Goal: Task Accomplishment & Management: Use online tool/utility

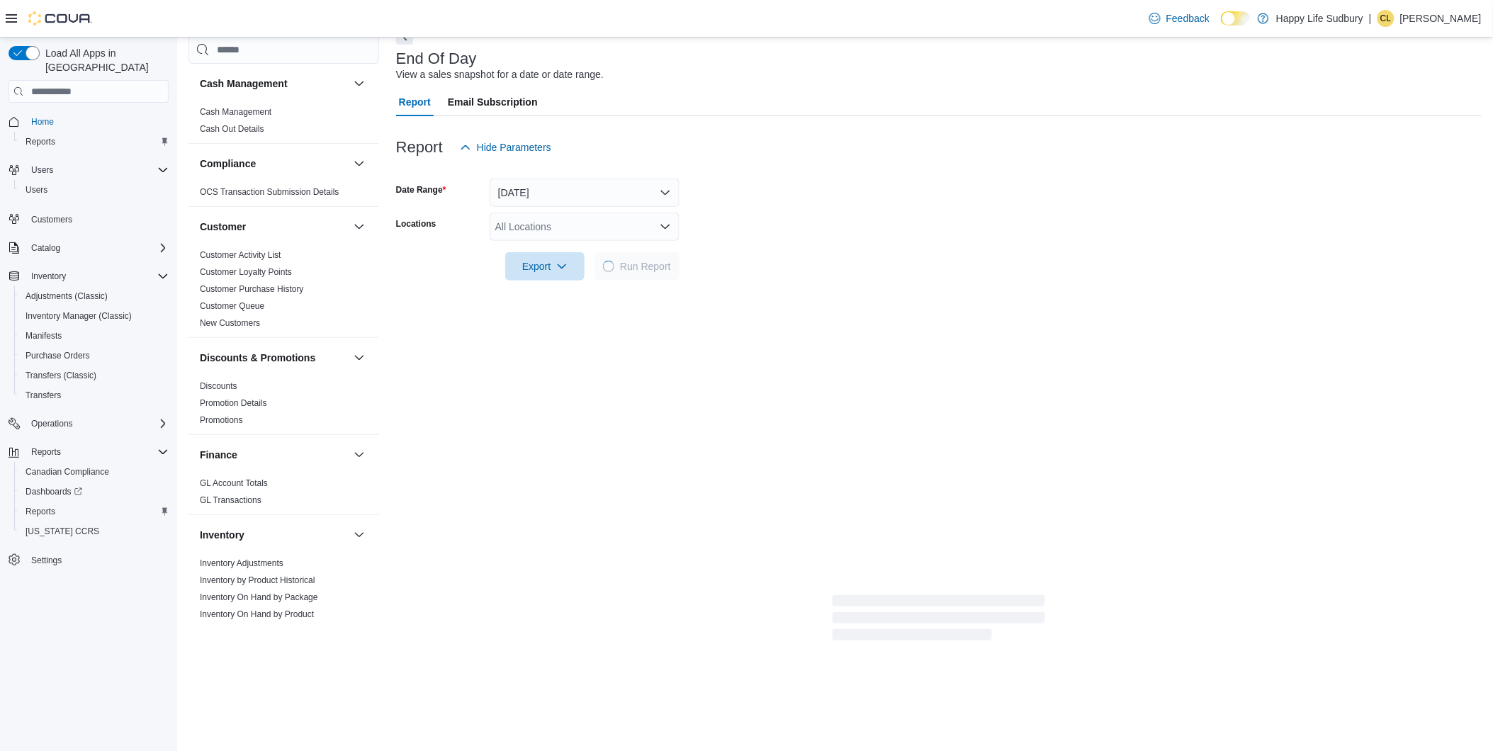
scroll to position [709, 0]
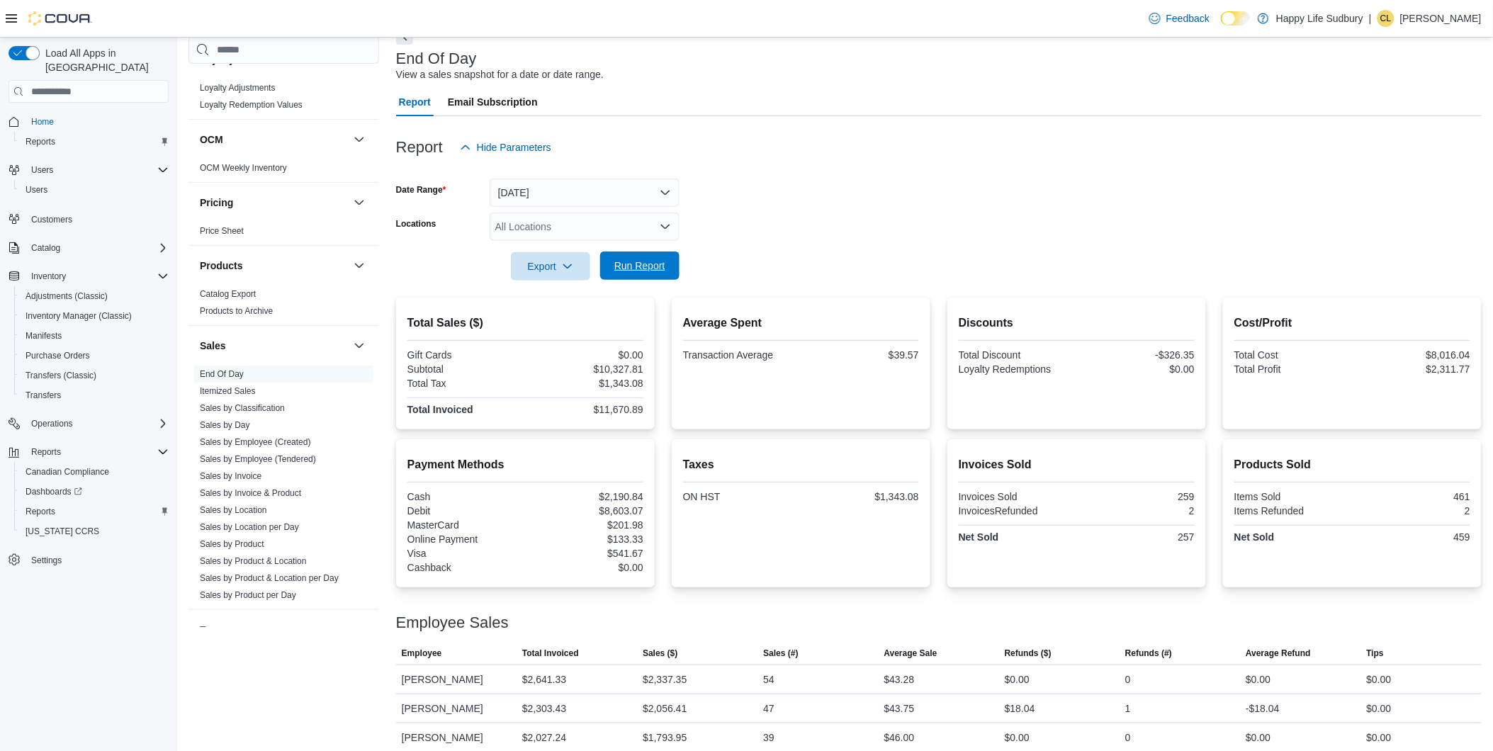
click at [636, 266] on span "Run Report" at bounding box center [639, 266] width 51 height 14
click at [667, 257] on span "Run Report" at bounding box center [640, 266] width 62 height 28
click at [638, 264] on span "Run Report" at bounding box center [639, 266] width 51 height 14
click at [650, 262] on span "Run Report" at bounding box center [639, 266] width 51 height 14
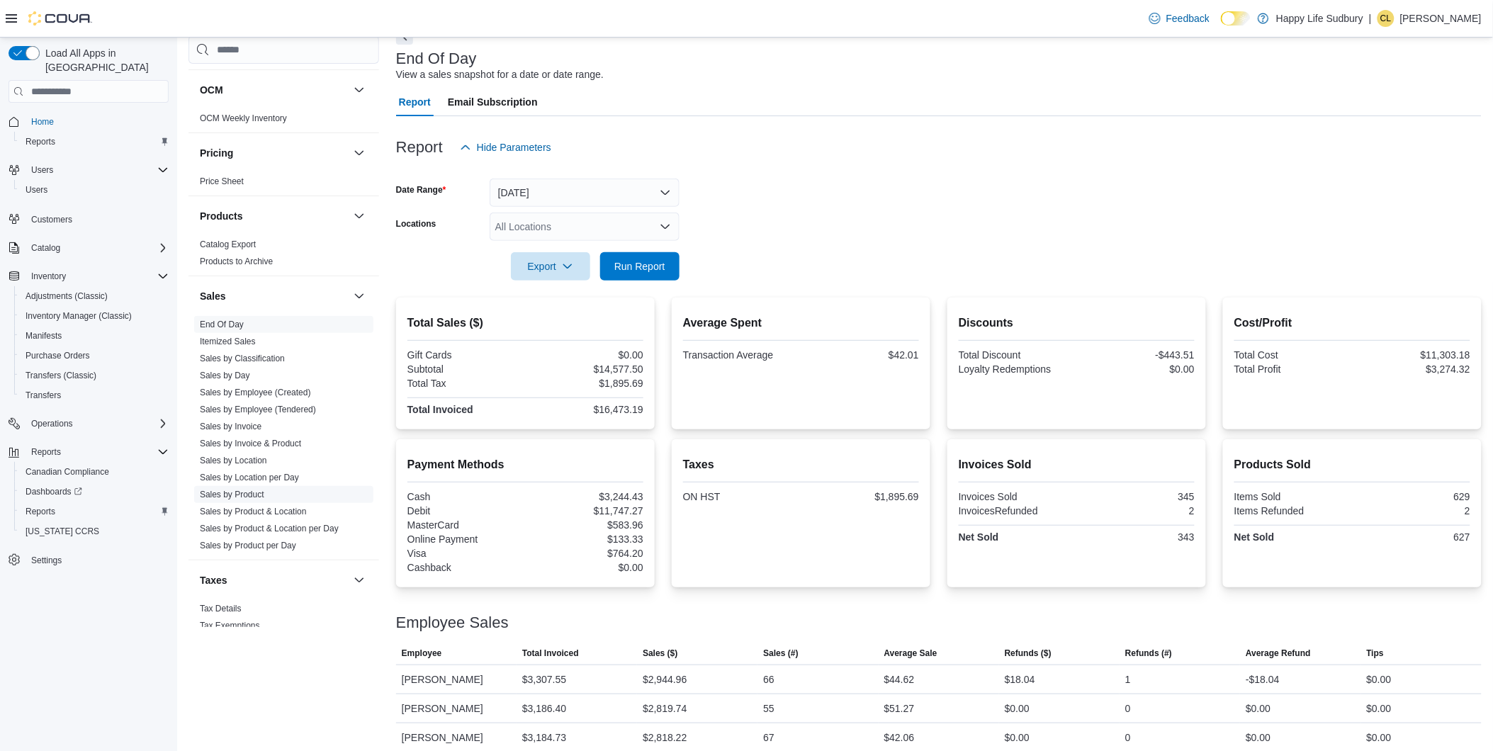
scroll to position [785, 0]
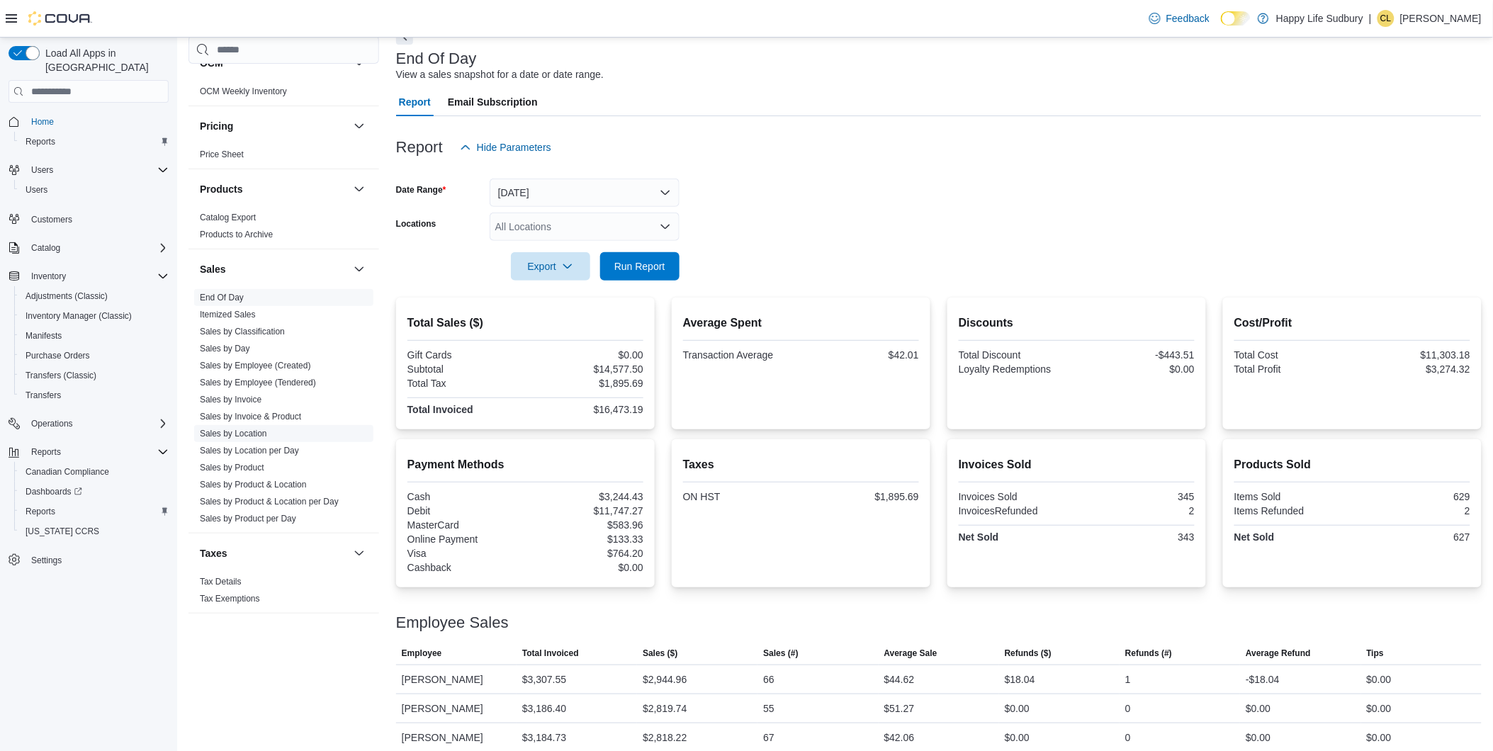
click at [254, 435] on link "Sales by Location" at bounding box center [233, 434] width 67 height 10
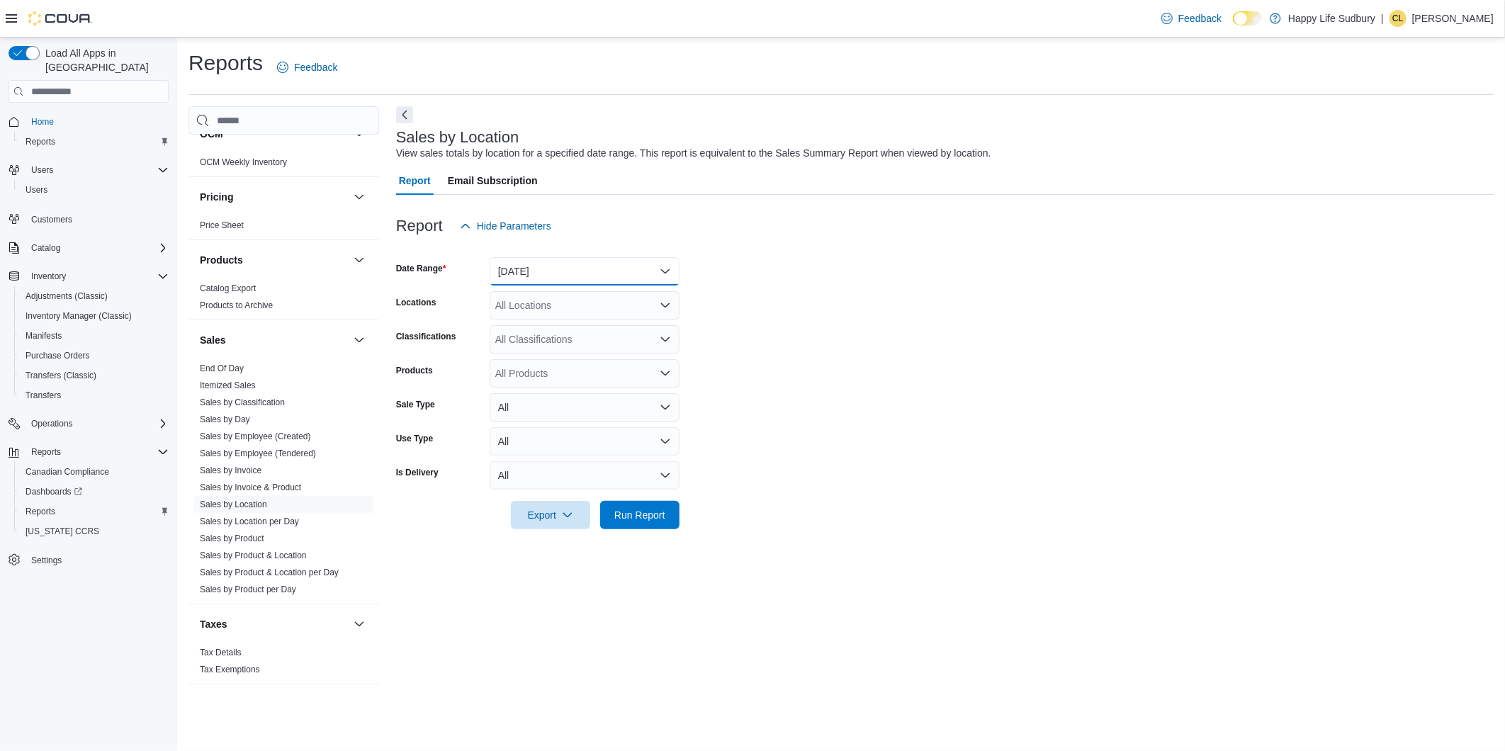
click at [670, 273] on button "[DATE]" at bounding box center [585, 271] width 190 height 28
click at [614, 327] on span "[DATE]" at bounding box center [593, 328] width 162 height 17
click at [664, 519] on span "Run Report" at bounding box center [639, 514] width 51 height 14
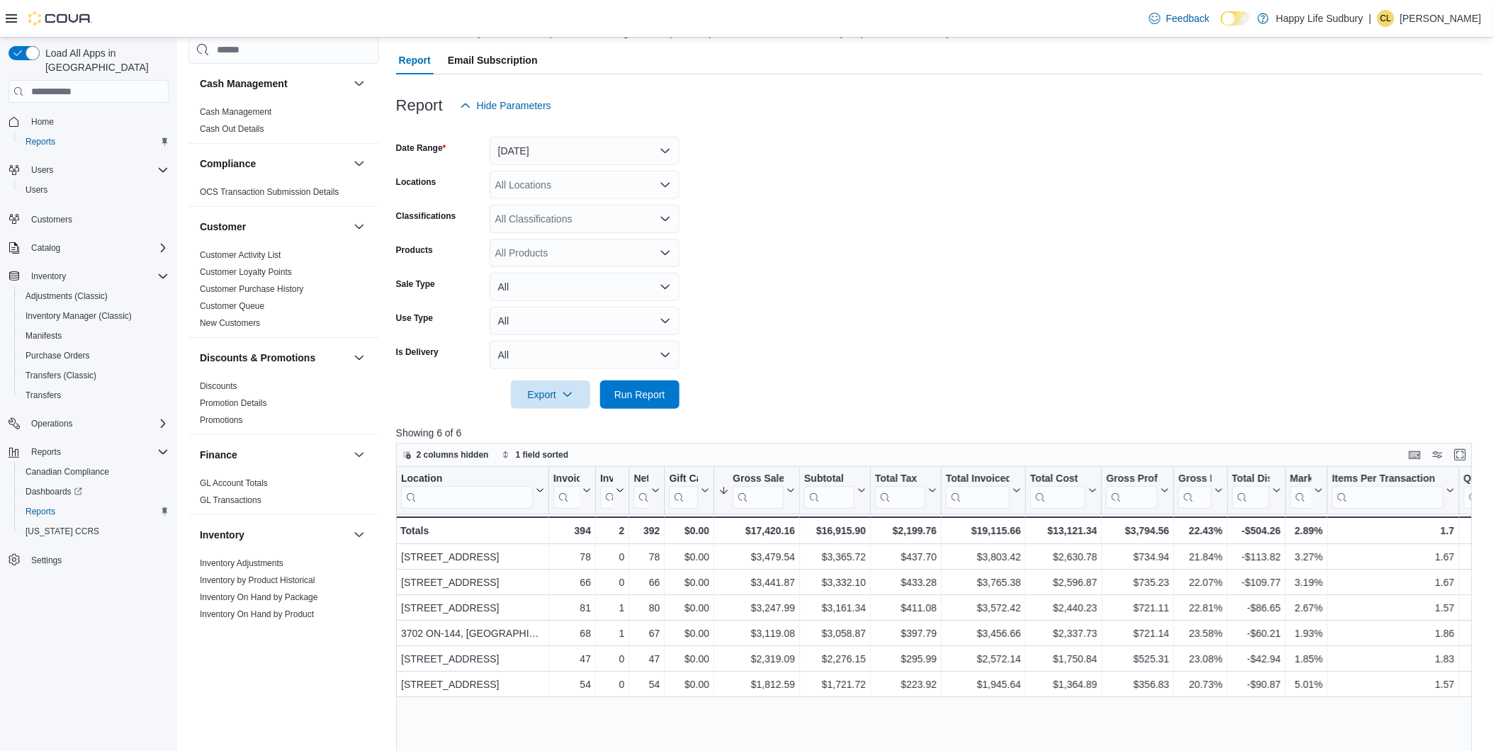
scroll to position [157, 0]
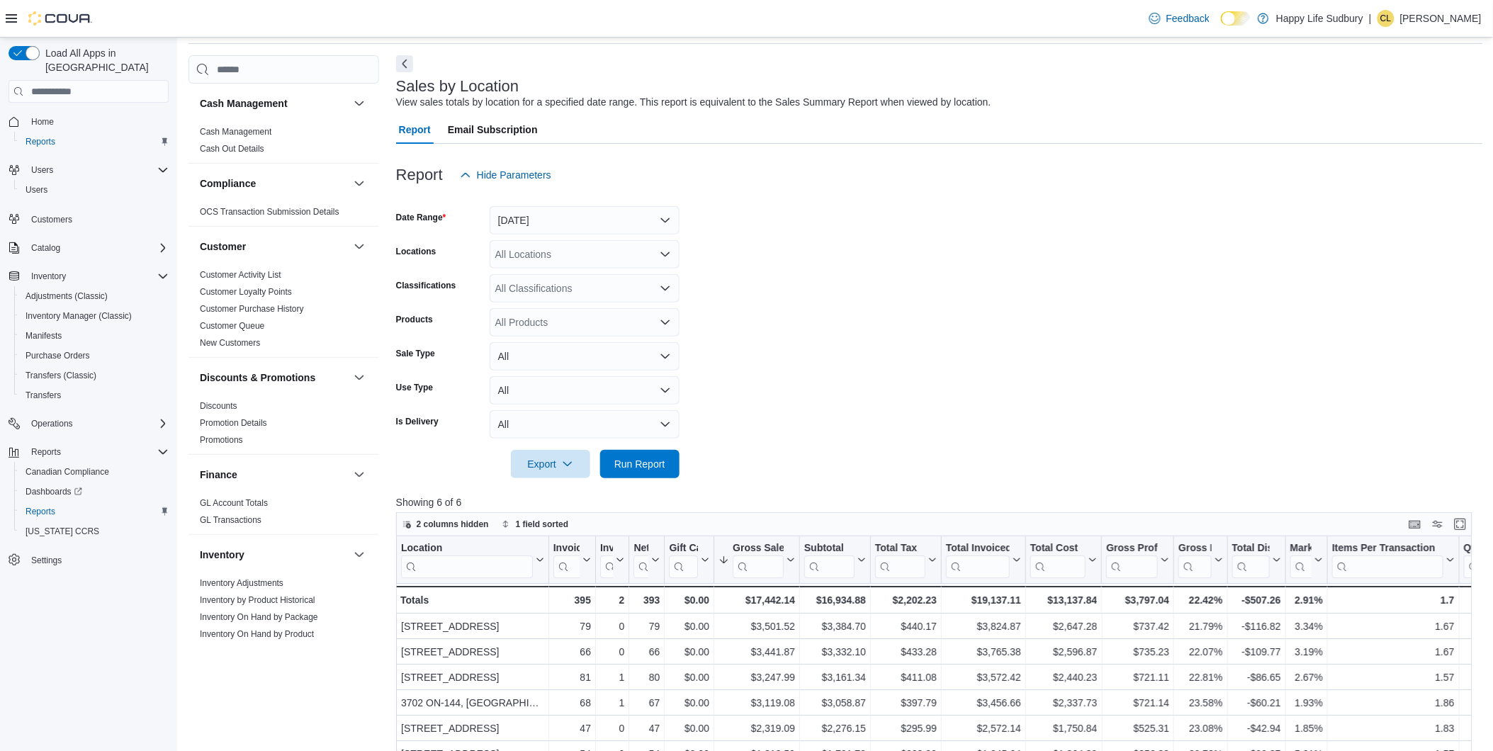
scroll to position [79, 0]
